Goal: Transaction & Acquisition: Purchase product/service

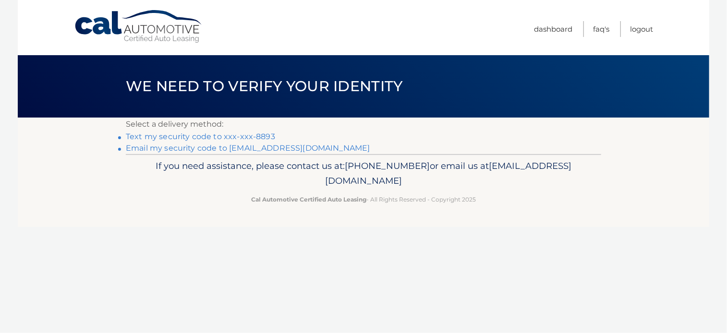
click at [263, 133] on link "Text my security code to xxx-xxx-8893" at bounding box center [200, 136] width 149 height 9
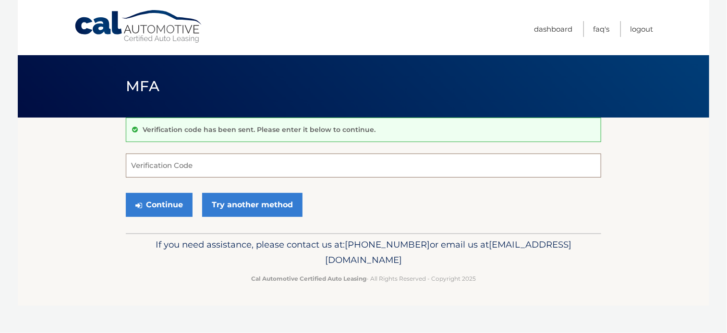
click at [172, 163] on input "Verification Code" at bounding box center [363, 166] width 475 height 24
type input "355469"
click at [155, 202] on button "Continue" at bounding box center [159, 205] width 67 height 24
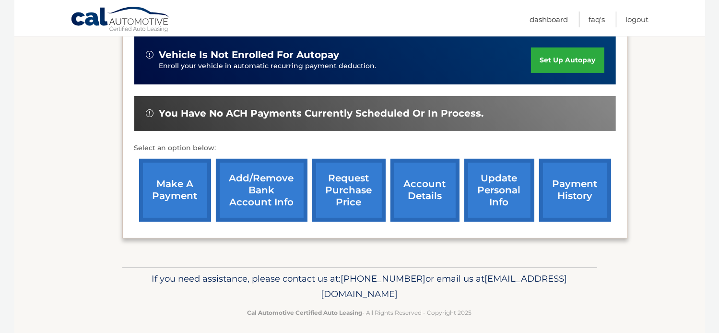
scroll to position [306, 0]
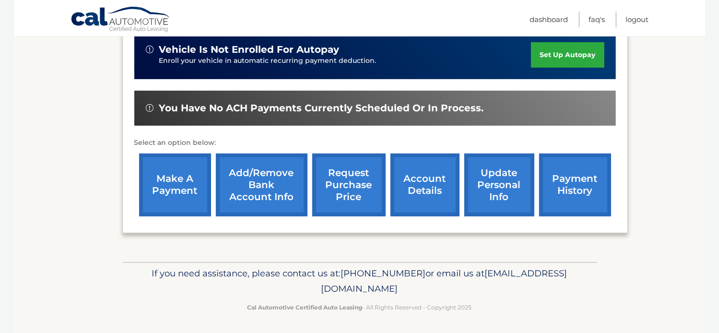
click at [190, 193] on link "make a payment" at bounding box center [175, 185] width 72 height 63
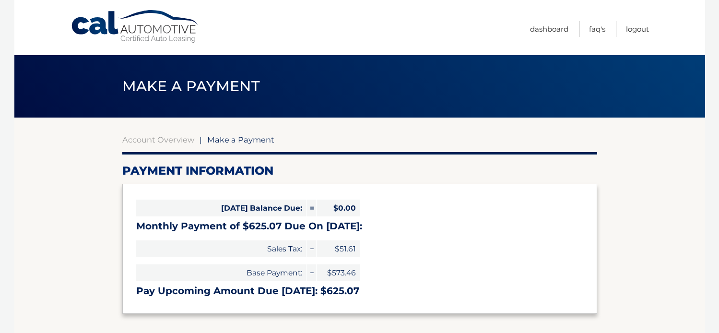
select select "ZjQ4MmI0ZTUtZDQ0Mi00YzYxLWJkNmItOWViZmIyMzhhYTEx"
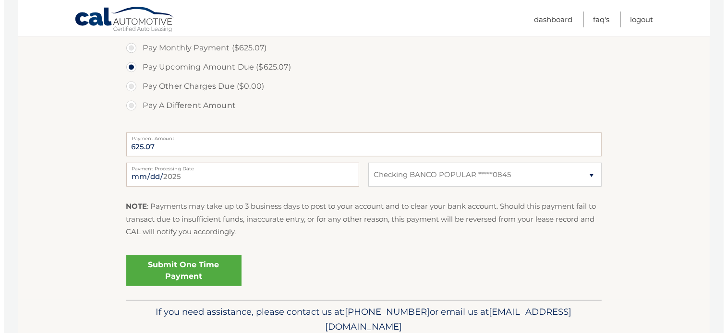
scroll to position [326, 0]
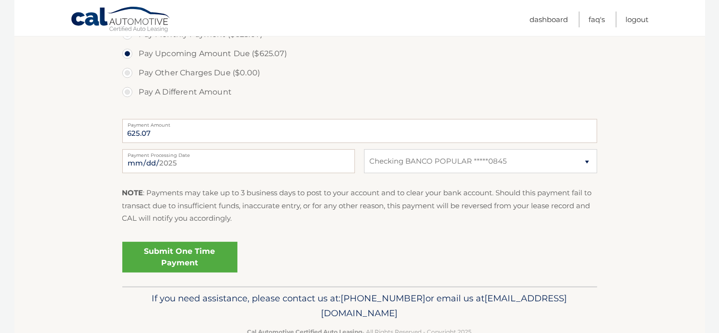
click at [219, 260] on link "Submit One Time Payment" at bounding box center [179, 257] width 115 height 31
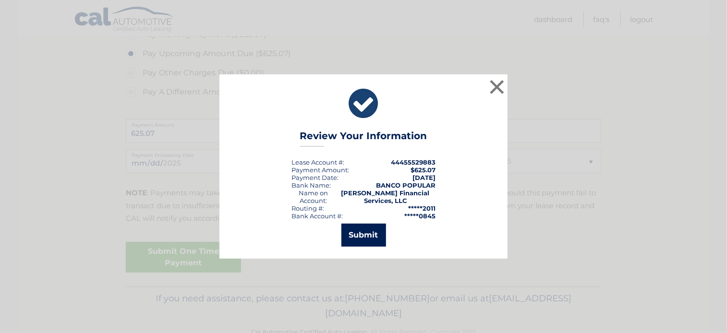
click at [371, 233] on button "Submit" at bounding box center [363, 235] width 45 height 23
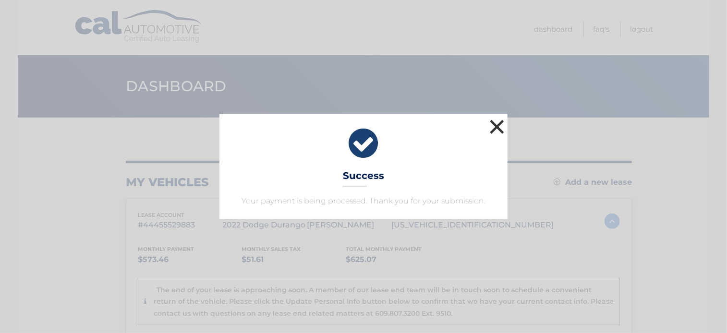
click at [499, 129] on button "×" at bounding box center [496, 126] width 19 height 19
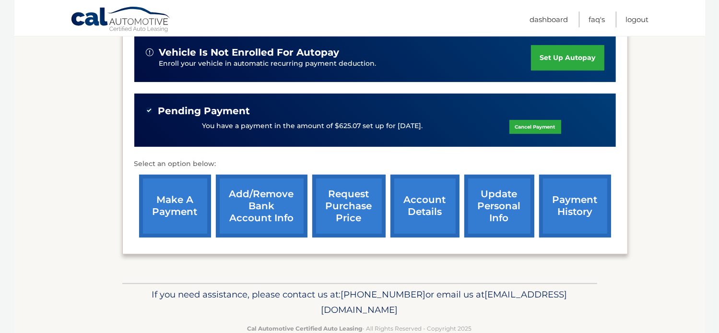
scroll to position [307, 0]
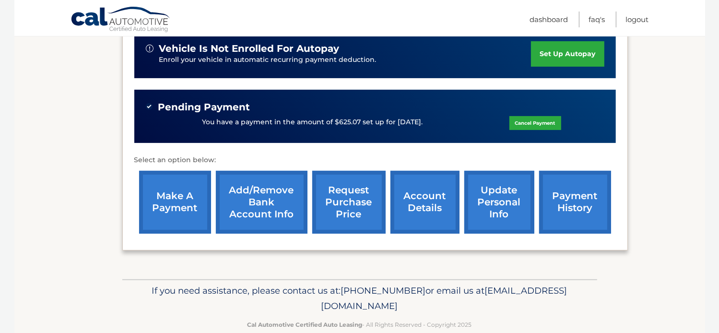
click at [419, 208] on link "account details" at bounding box center [425, 202] width 69 height 63
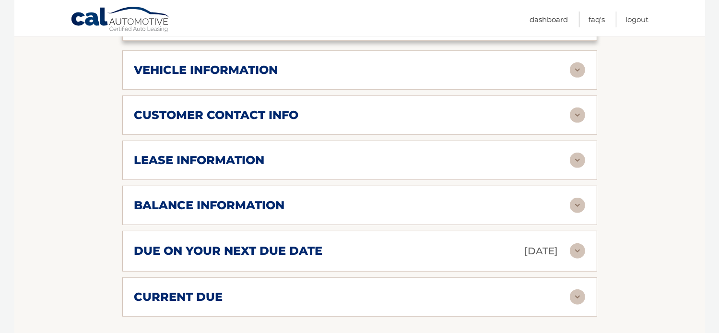
scroll to position [486, 0]
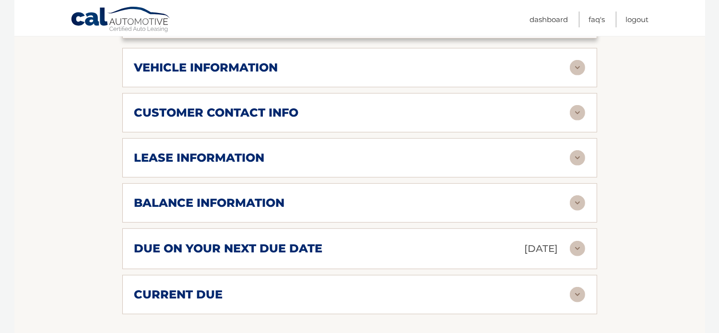
click at [576, 150] on img at bounding box center [577, 157] width 15 height 15
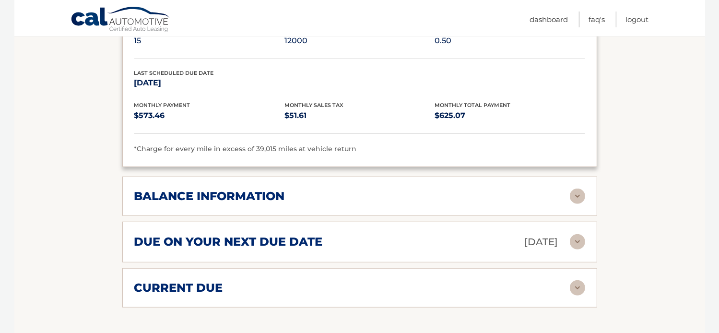
scroll to position [678, 0]
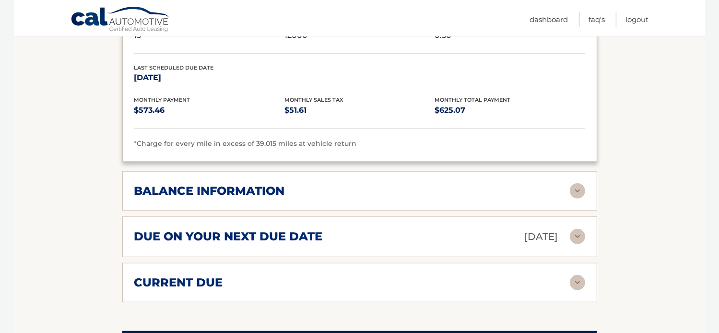
click at [577, 183] on img at bounding box center [577, 190] width 15 height 15
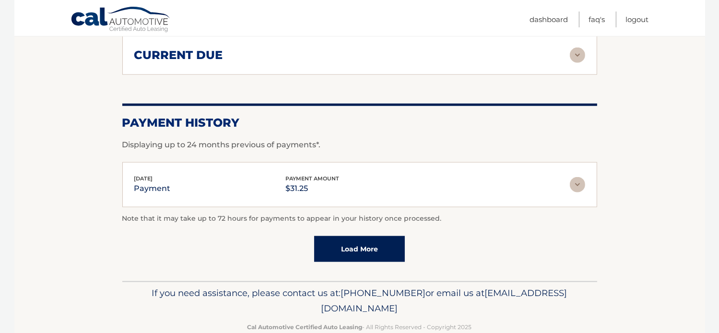
scroll to position [1024, 0]
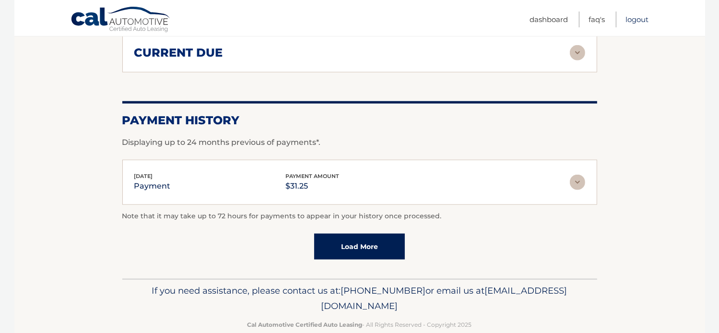
click at [628, 17] on link "Logout" at bounding box center [637, 20] width 23 height 16
